Goal: Task Accomplishment & Management: Manage account settings

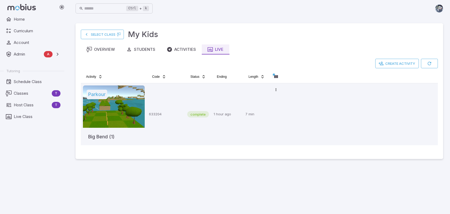
click at [49, 189] on div "Home Curriculum Account Admin A Accounts Finance Testing Tutoring Schedule Clas…" at bounding box center [34, 113] width 68 height 199
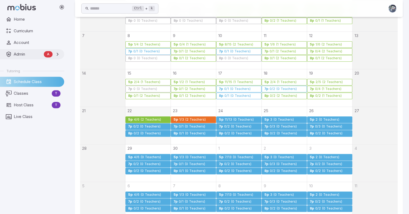
click at [42, 55] on link "Admin A" at bounding box center [32, 54] width 64 height 10
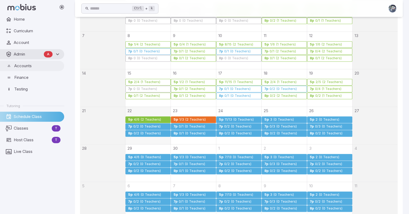
click at [35, 66] on span "Accounts" at bounding box center [37, 66] width 46 height 6
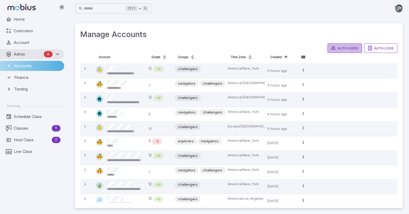
click at [350, 48] on button "Auth Users" at bounding box center [344, 48] width 35 height 10
click at [24, 112] on link "Schedule Class" at bounding box center [32, 116] width 64 height 10
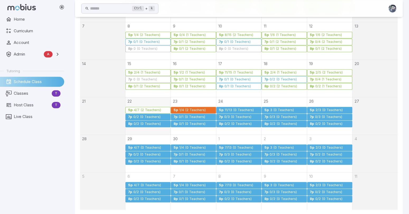
scroll to position [132, 0]
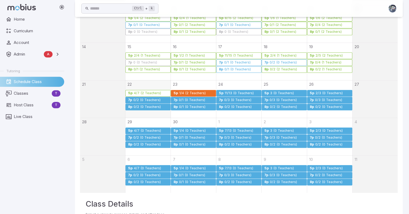
click at [145, 99] on div "0/2 (0 Teachers)" at bounding box center [147, 100] width 28 height 4
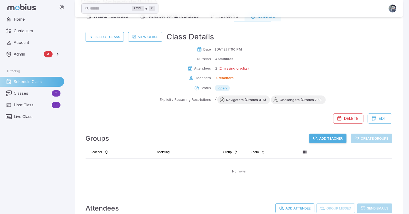
scroll to position [0, 0]
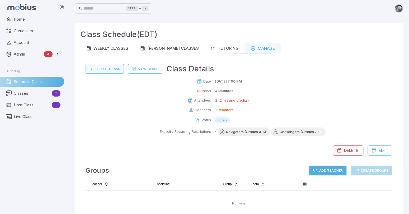
click at [100, 68] on button "Select Class" at bounding box center [105, 69] width 38 height 10
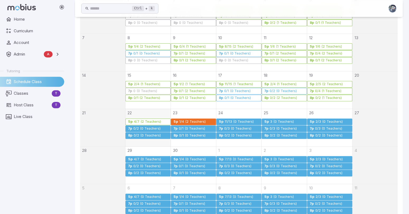
scroll to position [106, 0]
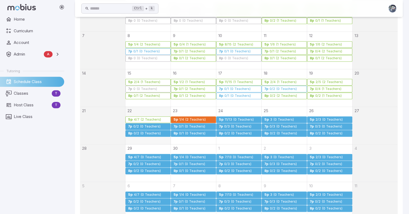
click at [143, 133] on div "0/2 (0 Teachers)" at bounding box center [147, 133] width 28 height 4
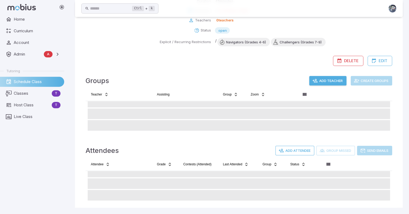
scroll to position [89, 0]
